Goal: Task Accomplishment & Management: Use online tool/utility

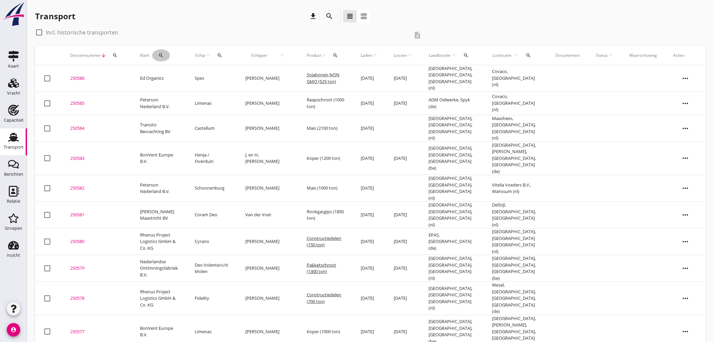
click at [160, 57] on icon "search" at bounding box center [161, 55] width 5 height 5
click at [182, 75] on input "Zoeken op opdrachtgever..." at bounding box center [190, 75] width 70 height 11
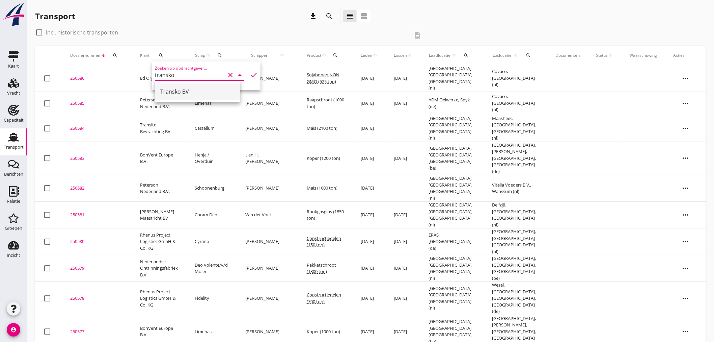
click at [187, 92] on div "Transko BV" at bounding box center [197, 91] width 75 height 8
type input "Transko BV"
click at [250, 75] on icon "check" at bounding box center [254, 75] width 8 height 8
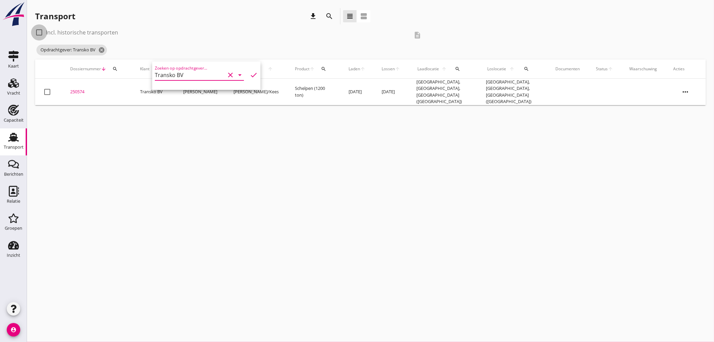
click at [37, 32] on div at bounding box center [38, 32] width 11 height 11
checkbox input "true"
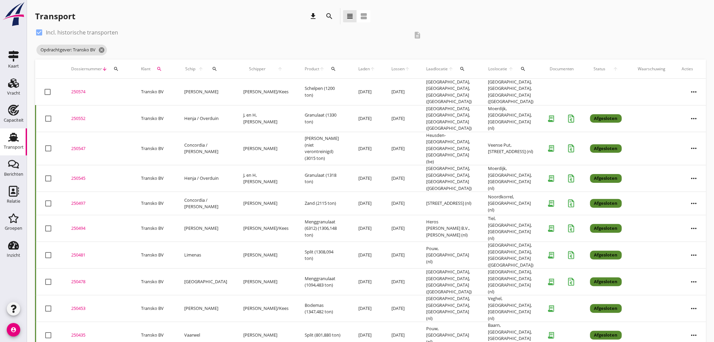
click at [473, 194] on icon "more_horiz" at bounding box center [694, 203] width 19 height 19
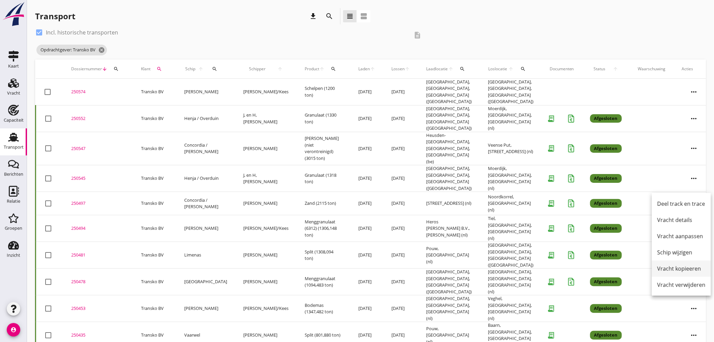
click at [473, 270] on div "Vracht kopieeren" at bounding box center [682, 268] width 48 height 8
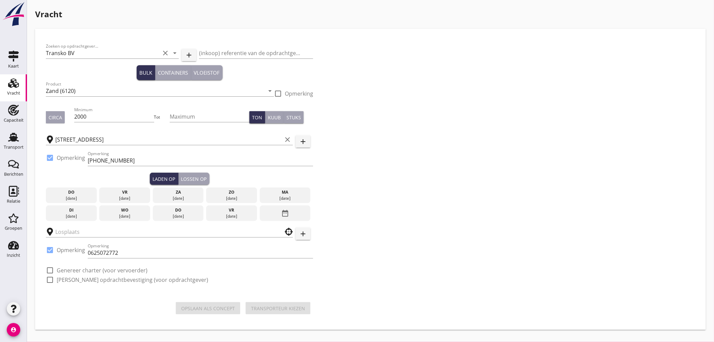
type input "Noordkorrel"
checkbox input "true"
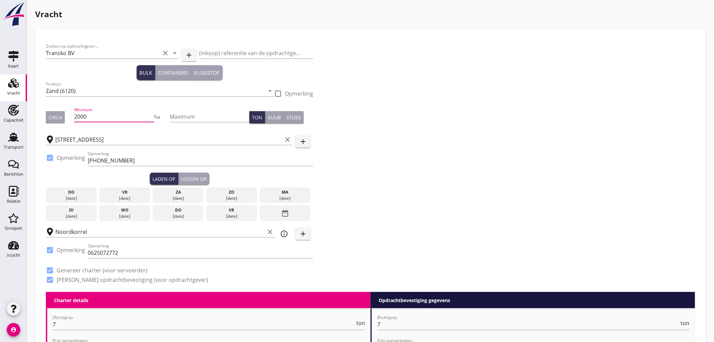
drag, startPoint x: 88, startPoint y: 114, endPoint x: 78, endPoint y: 119, distance: 10.7
click at [78, 119] on input "2000" at bounding box center [114, 116] width 80 height 11
type input "2350"
click at [51, 115] on div "Circa" at bounding box center [56, 117] width 14 height 7
click at [279, 213] on div "date_range" at bounding box center [285, 213] width 51 height 16
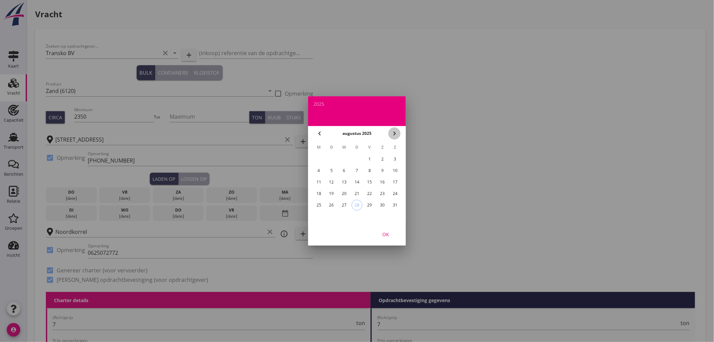
click at [396, 136] on icon "chevron_right" at bounding box center [395, 133] width 8 height 8
click at [316, 168] on div "8" at bounding box center [319, 170] width 11 height 11
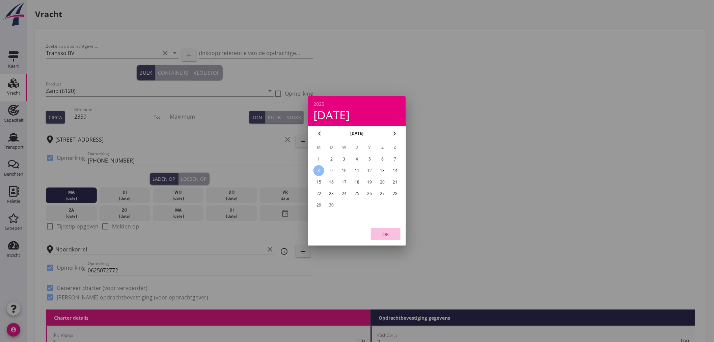
click at [386, 237] on div "OK" at bounding box center [385, 234] width 19 height 7
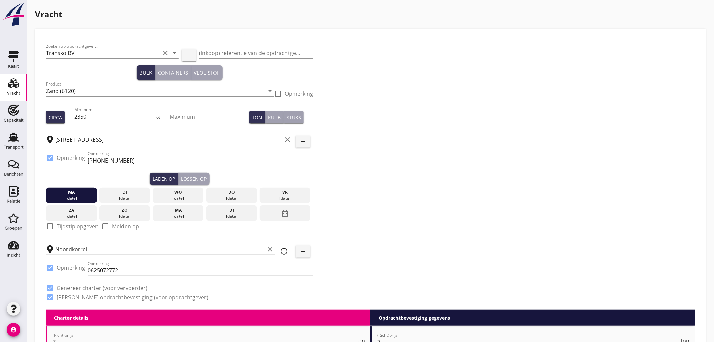
click at [51, 224] on div at bounding box center [49, 225] width 11 height 11
checkbox input "true"
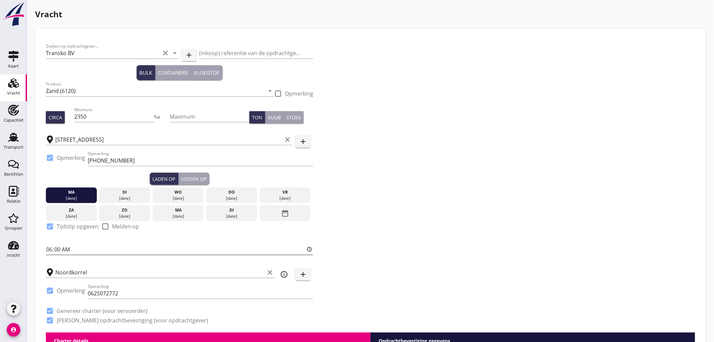
click at [61, 250] on input "06:00" at bounding box center [179, 249] width 267 height 11
type input "06:01"
click at [192, 182] on button "Lossen op" at bounding box center [194, 178] width 31 height 12
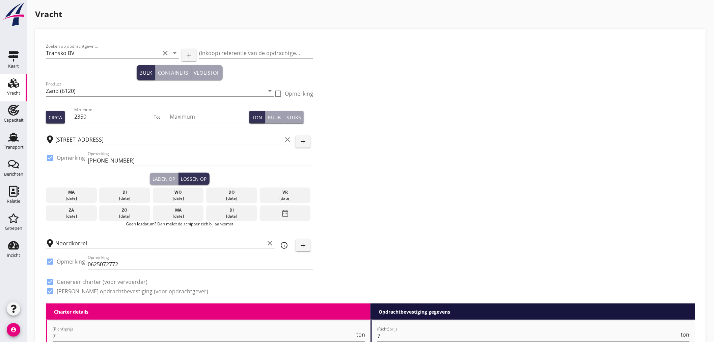
click at [179, 198] on div "[DATE]" at bounding box center [179, 198] width 48 height 6
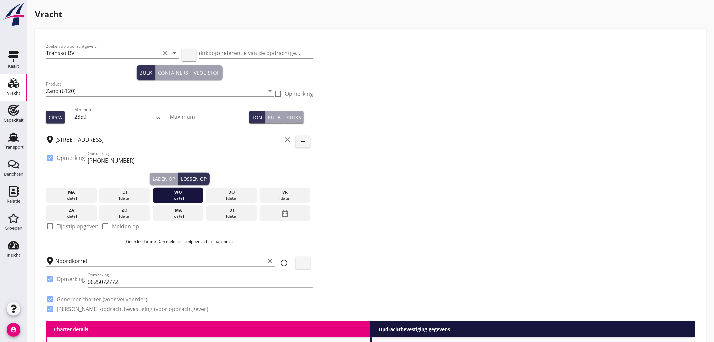
click at [52, 225] on div at bounding box center [49, 225] width 11 height 11
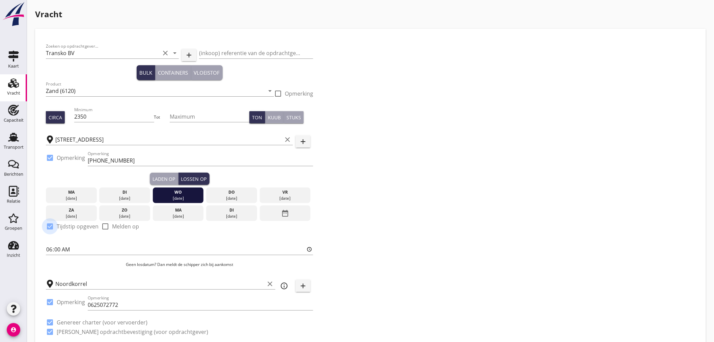
checkbox input "true"
click at [58, 251] on input "06:00" at bounding box center [179, 249] width 267 height 11
type input "06:01"
click at [430, 228] on div "Zoeken op opdrachtgever... Transko BV clear arrow_drop_down add (inkoop) refere…" at bounding box center [370, 191] width 655 height 304
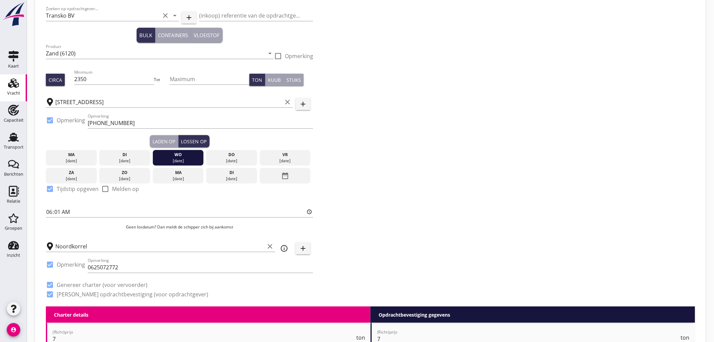
scroll to position [150, 0]
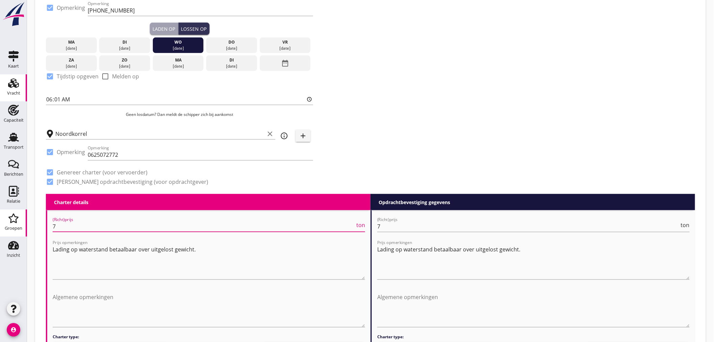
drag, startPoint x: 72, startPoint y: 226, endPoint x: 16, endPoint y: 226, distance: 56.0
type input "5"
drag, startPoint x: 397, startPoint y: 213, endPoint x: 393, endPoint y: 216, distance: 5.3
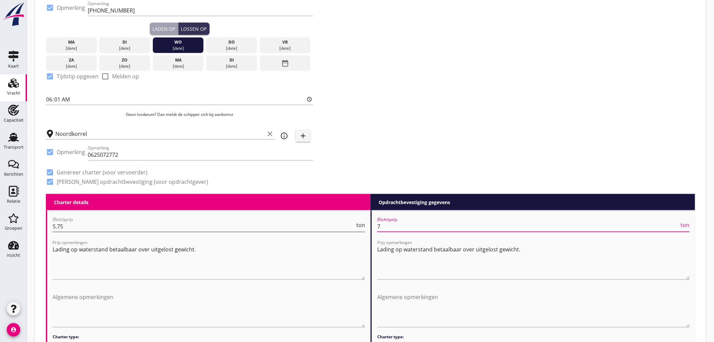
drag, startPoint x: 389, startPoint y: 227, endPoint x: 349, endPoint y: 229, distance: 39.9
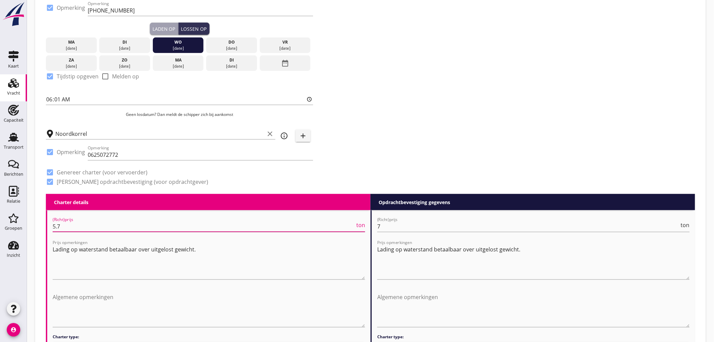
type input "5.75"
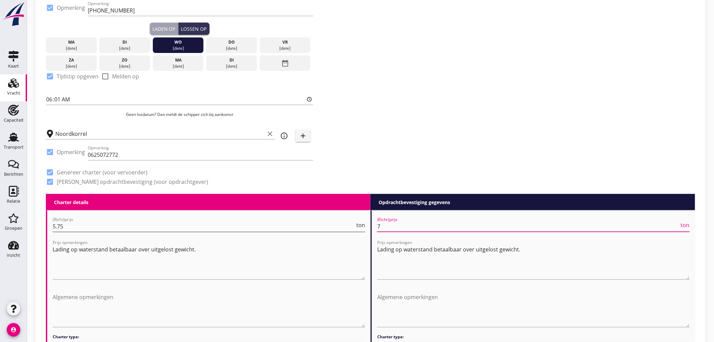
drag, startPoint x: 389, startPoint y: 227, endPoint x: 335, endPoint y: 225, distance: 54.7
type input "5"
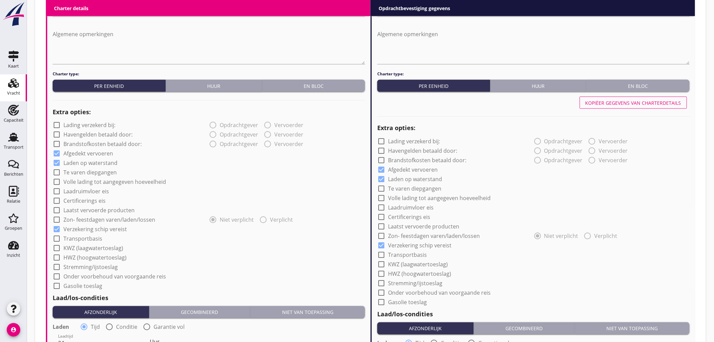
scroll to position [525, 0]
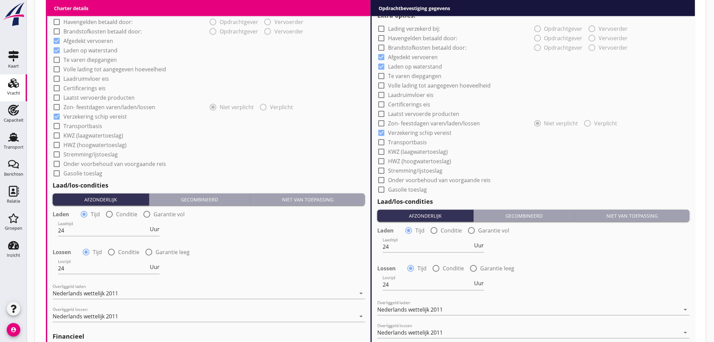
type input "5.75"
click at [53, 40] on div at bounding box center [56, 40] width 11 height 11
checkbox input "false"
click at [383, 57] on div at bounding box center [381, 57] width 11 height 11
checkbox input "false"
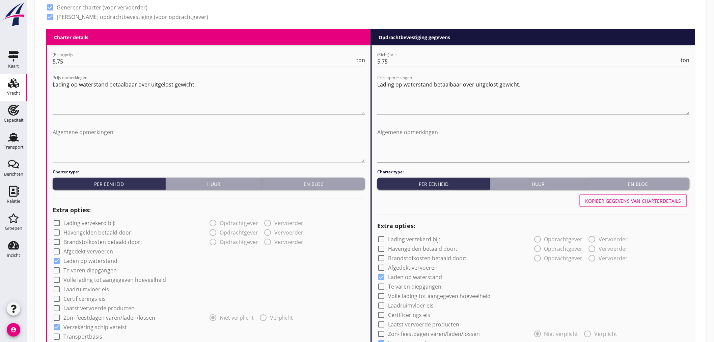
scroll to position [539, 0]
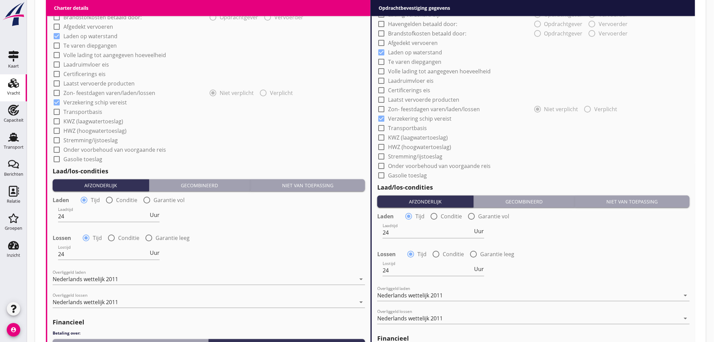
click at [382, 167] on div at bounding box center [381, 165] width 11 height 11
checkbox input "true"
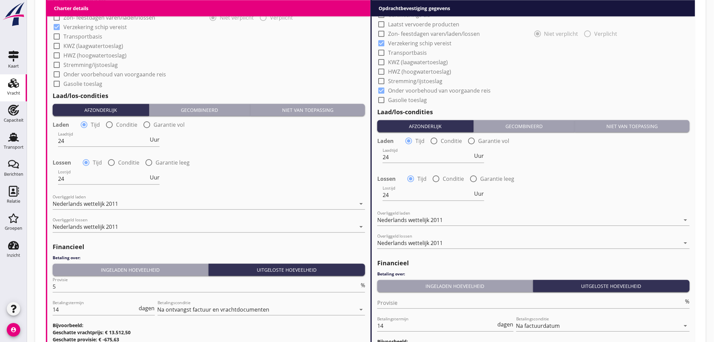
scroll to position [690, 0]
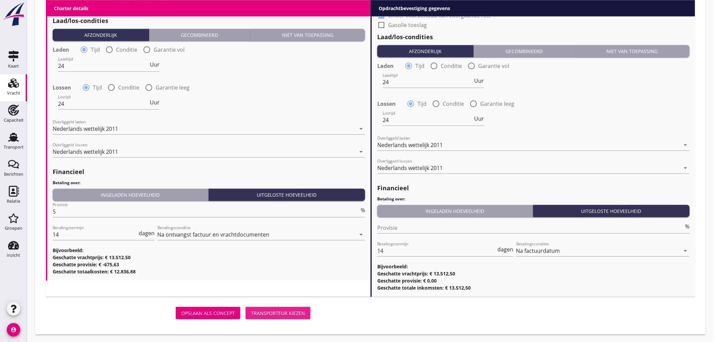
drag, startPoint x: 267, startPoint y: 314, endPoint x: 292, endPoint y: 330, distance: 29.0
click at [268, 314] on div "Transporteur kiezen" at bounding box center [278, 312] width 54 height 7
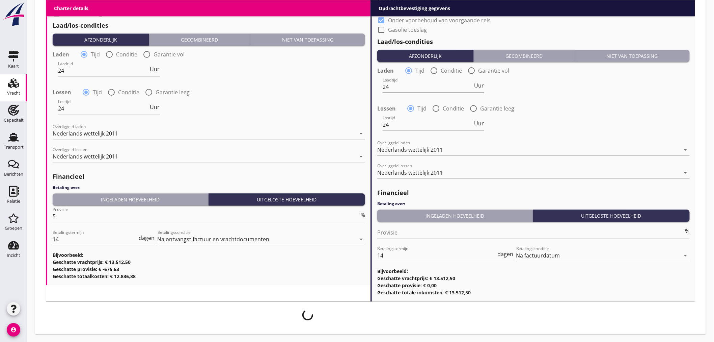
scroll to position [684, 0]
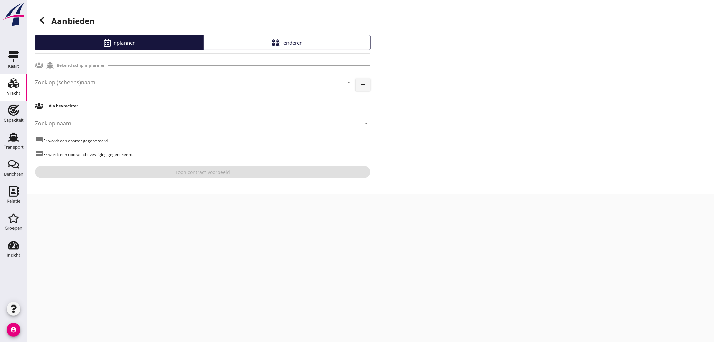
click at [165, 76] on div "Zoek op (scheeps)naam arrow_drop_down add" at bounding box center [203, 84] width 336 height 22
click at [165, 82] on input "Zoek op (scheeps)naam" at bounding box center [184, 82] width 299 height 11
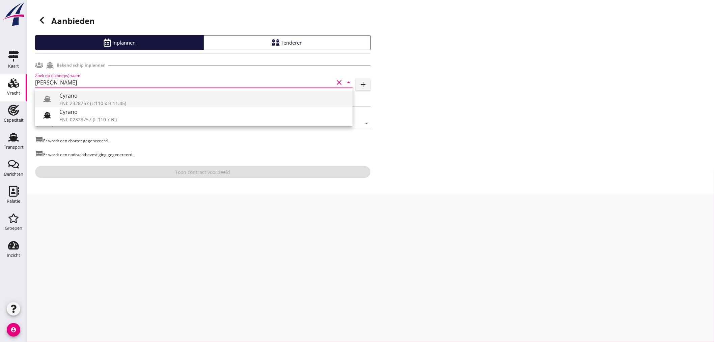
click at [161, 103] on div "ENI: 2328757 (L:110 x B:11.45)" at bounding box center [203, 103] width 288 height 7
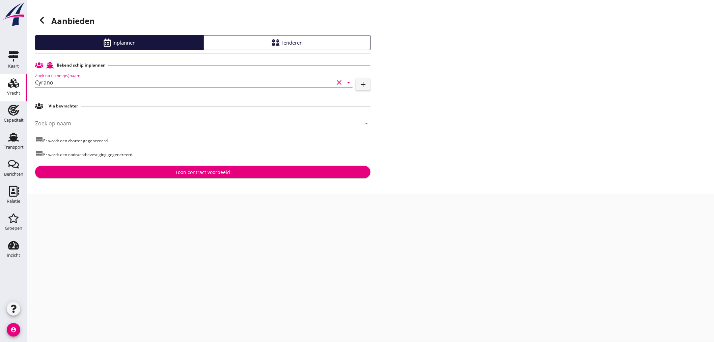
type input "Cyrano"
click at [187, 174] on div "Toon contract voorbeeld" at bounding box center [203, 171] width 55 height 7
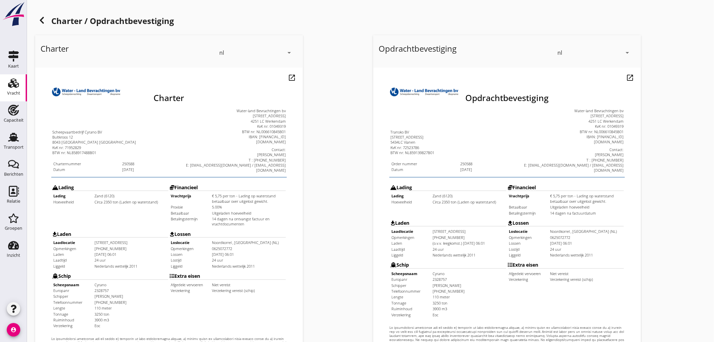
scroll to position [150, 0]
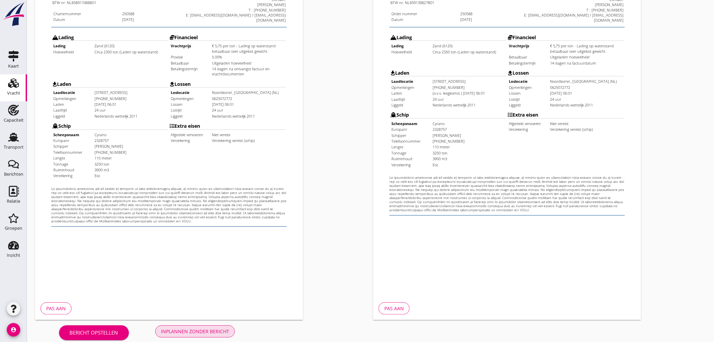
click at [212, 328] on div "Inplannen zonder bericht" at bounding box center [195, 330] width 68 height 7
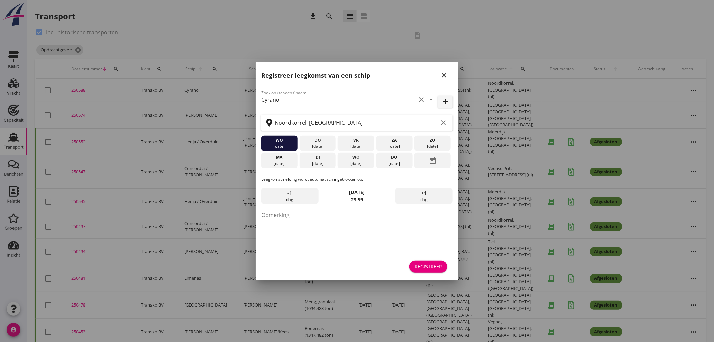
click at [429, 275] on div "Zoek op (scheeps)naam Cyrano clear arrow_drop_down add Noordkorrel, [GEOGRAPHIC…" at bounding box center [357, 181] width 203 height 196
click at [425, 267] on div "Registreer" at bounding box center [428, 266] width 27 height 7
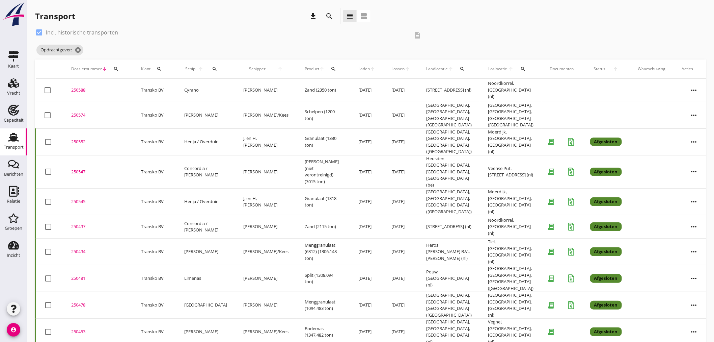
click at [82, 90] on div "250588" at bounding box center [98, 90] width 54 height 7
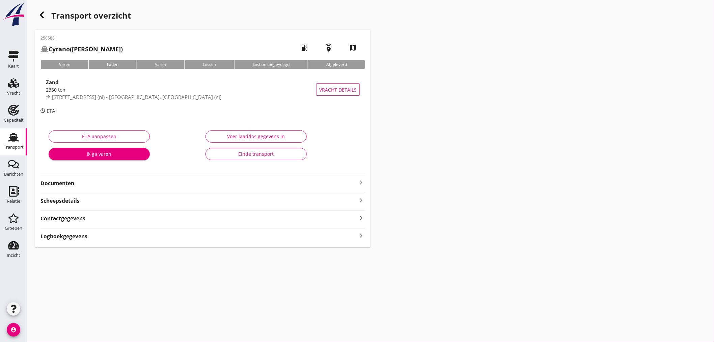
click at [341, 186] on strong "Documenten" at bounding box center [199, 183] width 317 height 8
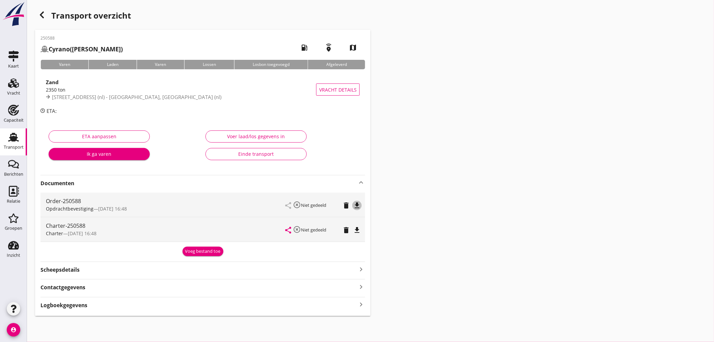
click at [359, 207] on icon "file_download" at bounding box center [357, 205] width 8 height 8
click at [355, 233] on icon "file_download" at bounding box center [357, 230] width 8 height 8
